Goal: Navigation & Orientation: Go to known website

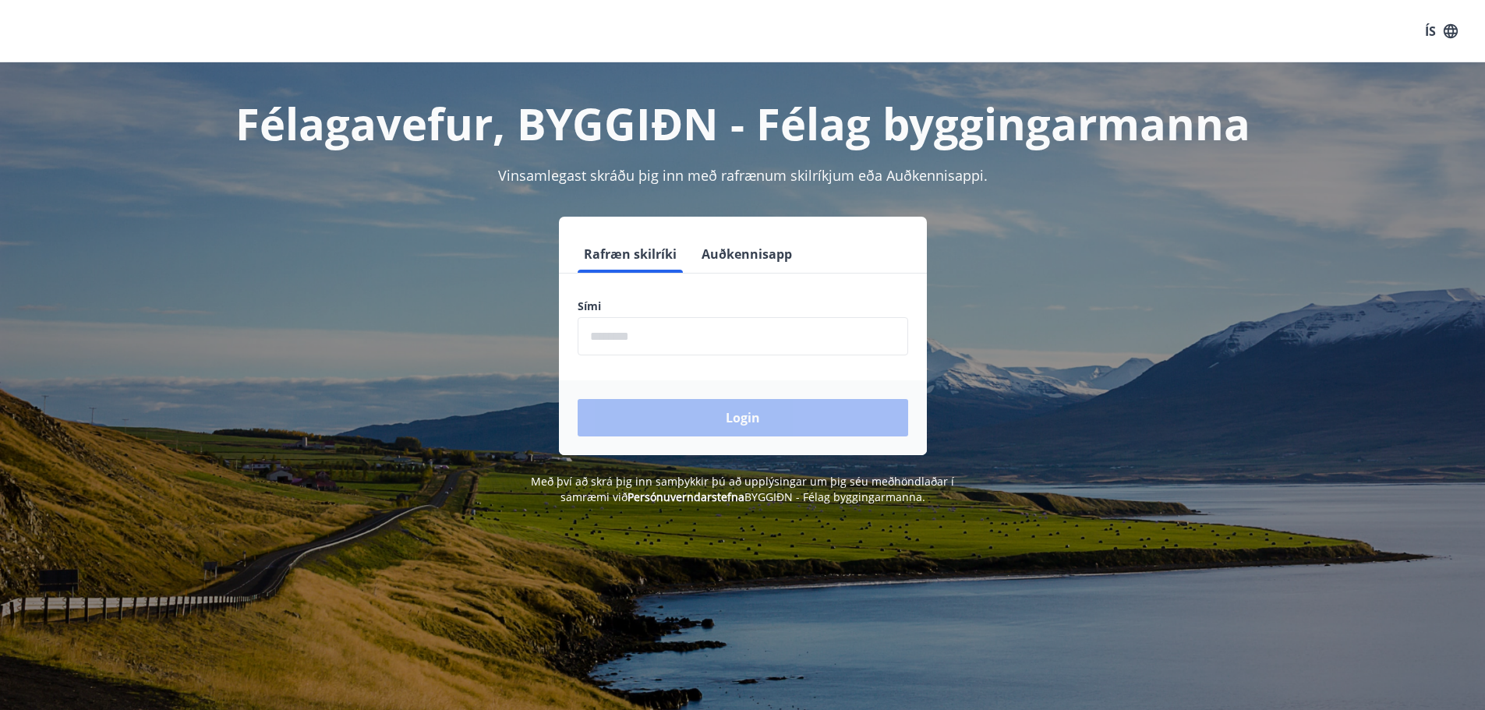
drag, startPoint x: 602, startPoint y: 325, endPoint x: 597, endPoint y: 339, distance: 14.8
click at [599, 341] on input "phone" at bounding box center [743, 336] width 331 height 38
type input "********"
click at [717, 419] on button "Login" at bounding box center [743, 417] width 331 height 37
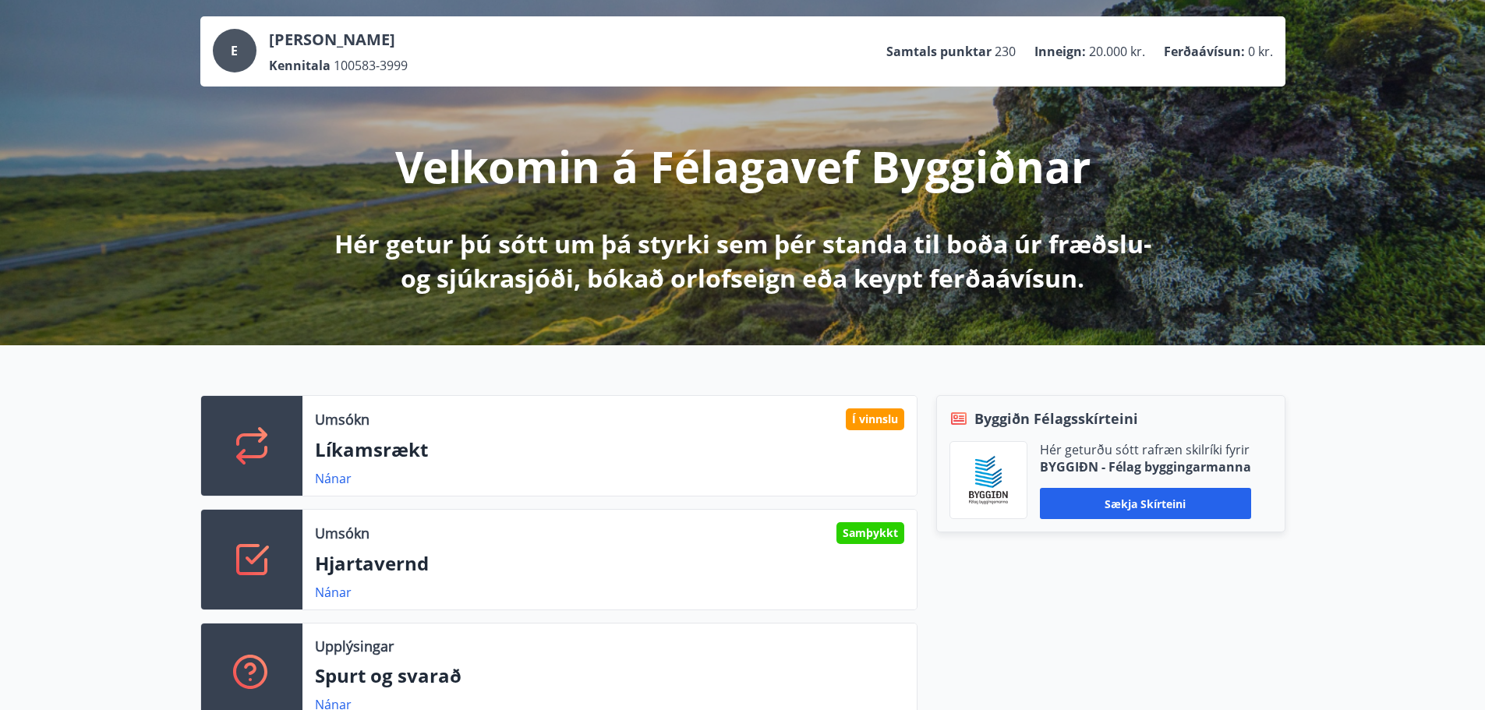
scroll to position [156, 0]
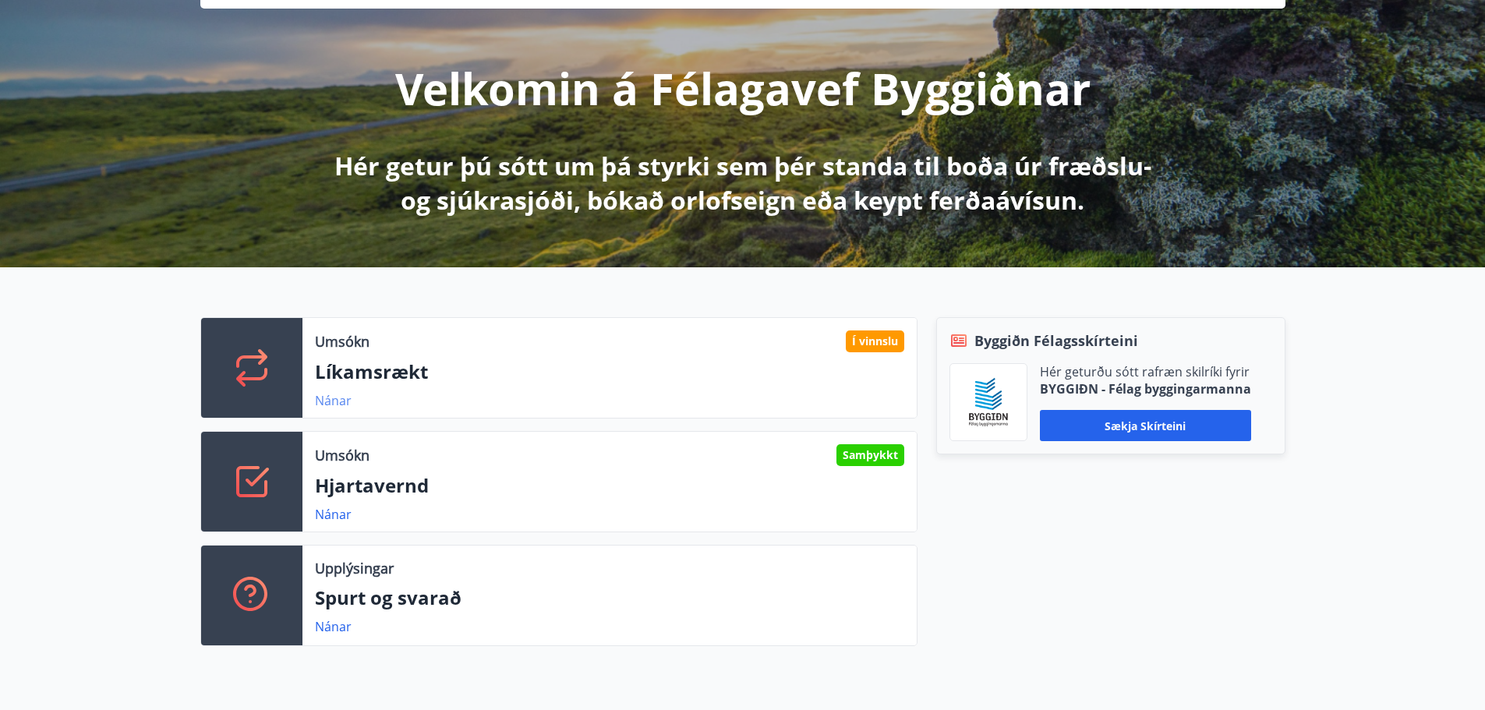
click at [321, 398] on link "Nánar" at bounding box center [333, 400] width 37 height 17
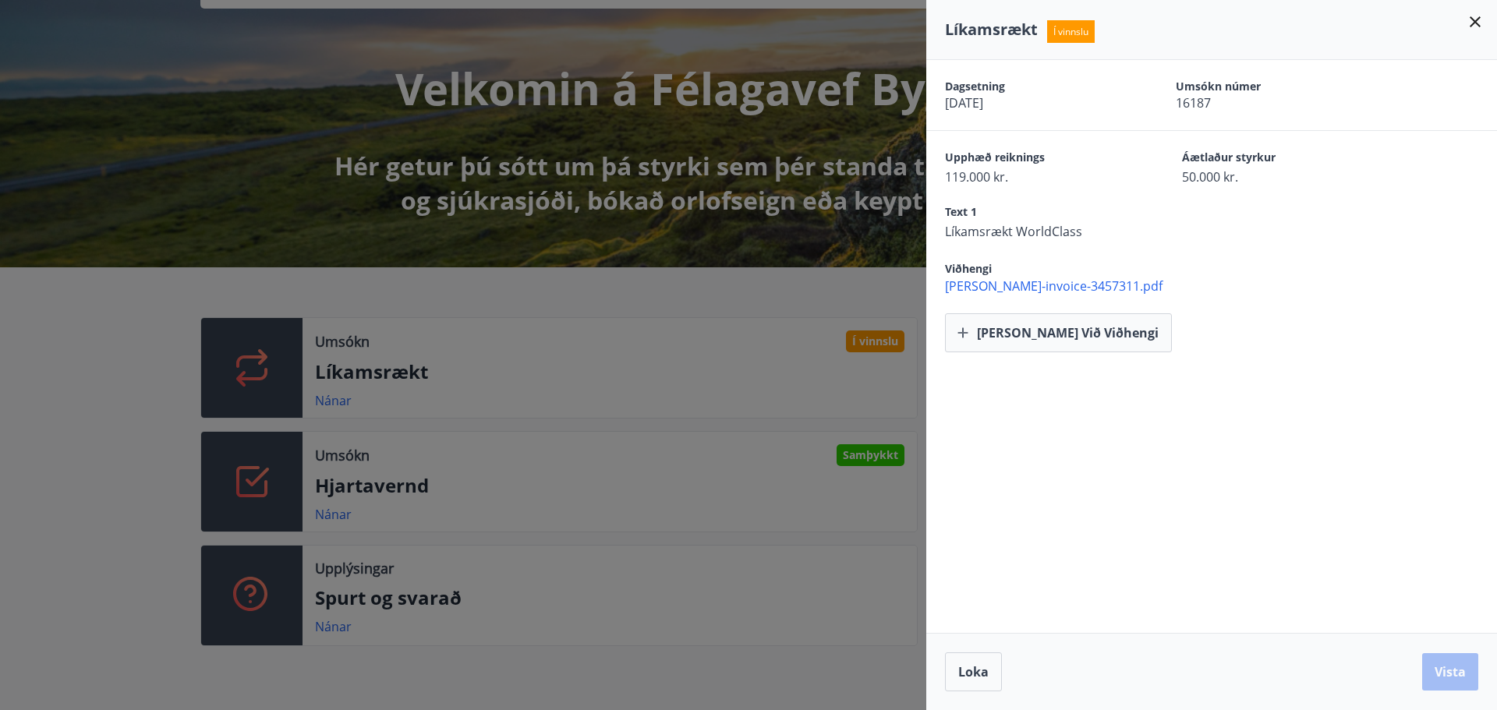
click at [1470, 24] on icon at bounding box center [1475, 21] width 19 height 19
